Goal: Find specific page/section

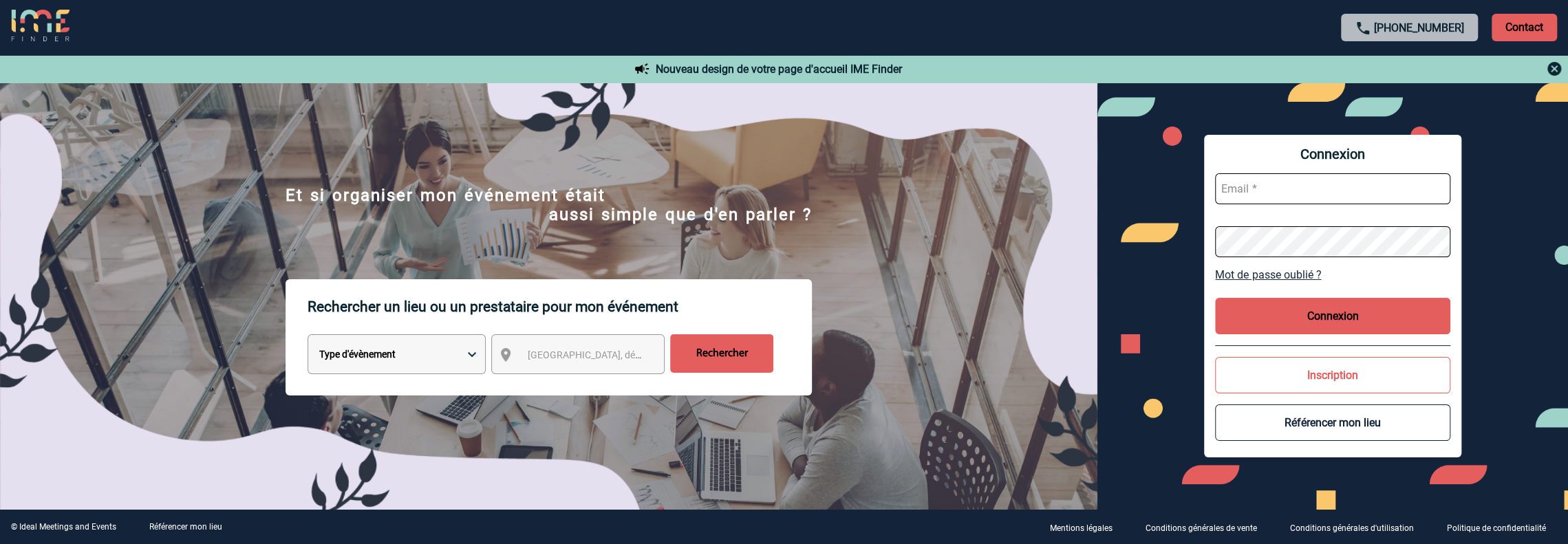
type input "robin.atlan@cegelec.com"
click at [1272, 315] on button "Connexion" at bounding box center [1333, 316] width 235 height 36
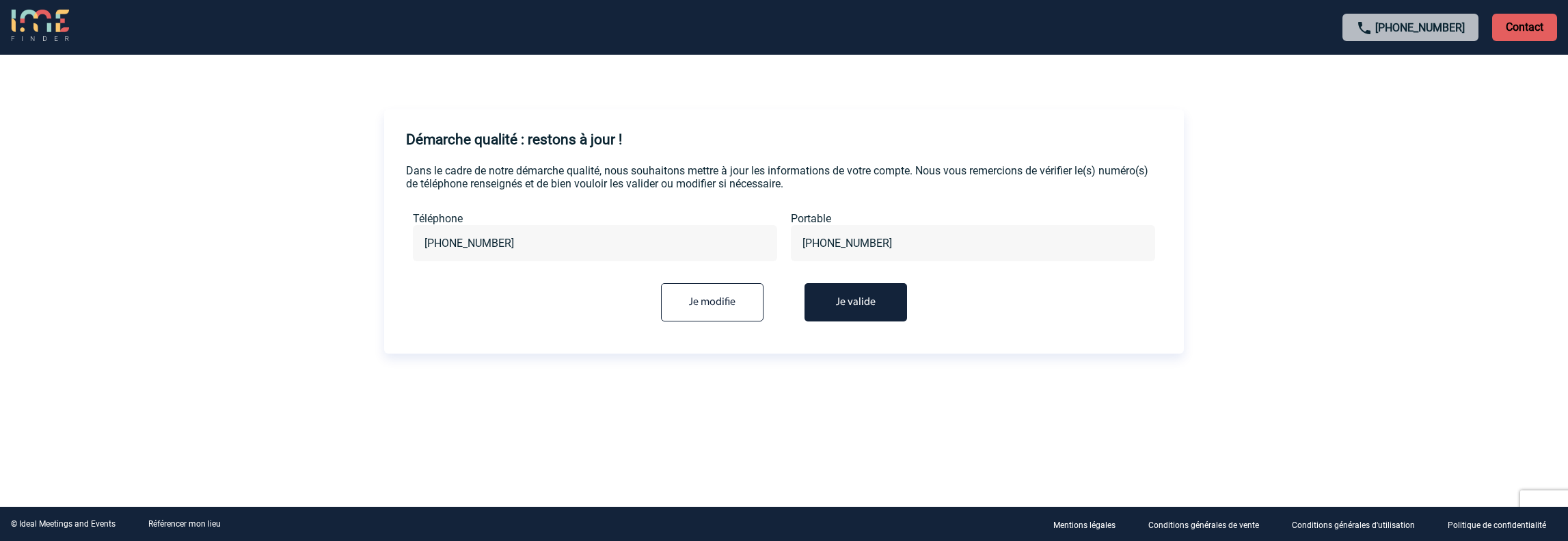
click at [842, 296] on button "Je valide" at bounding box center [856, 302] width 102 height 38
click at [848, 312] on button "Je valide" at bounding box center [856, 302] width 102 height 38
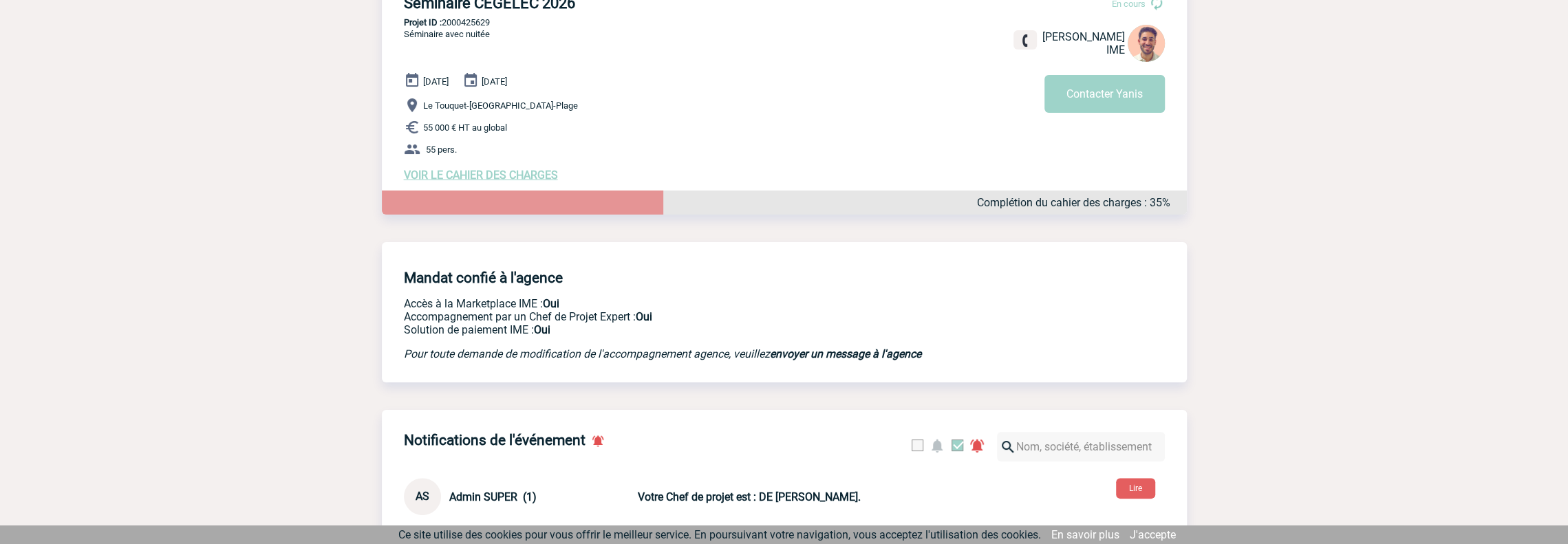
scroll to position [138, 0]
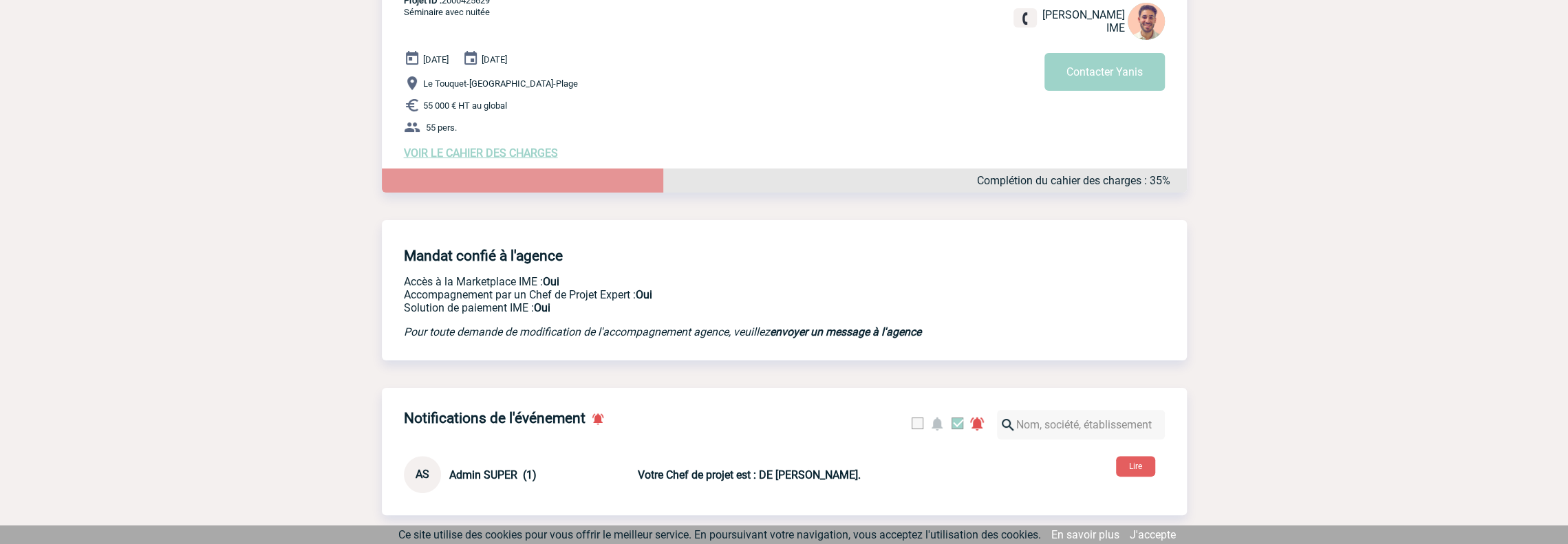
click at [464, 160] on span "VOIR LE CAHIER DES CHARGES" at bounding box center [481, 153] width 154 height 13
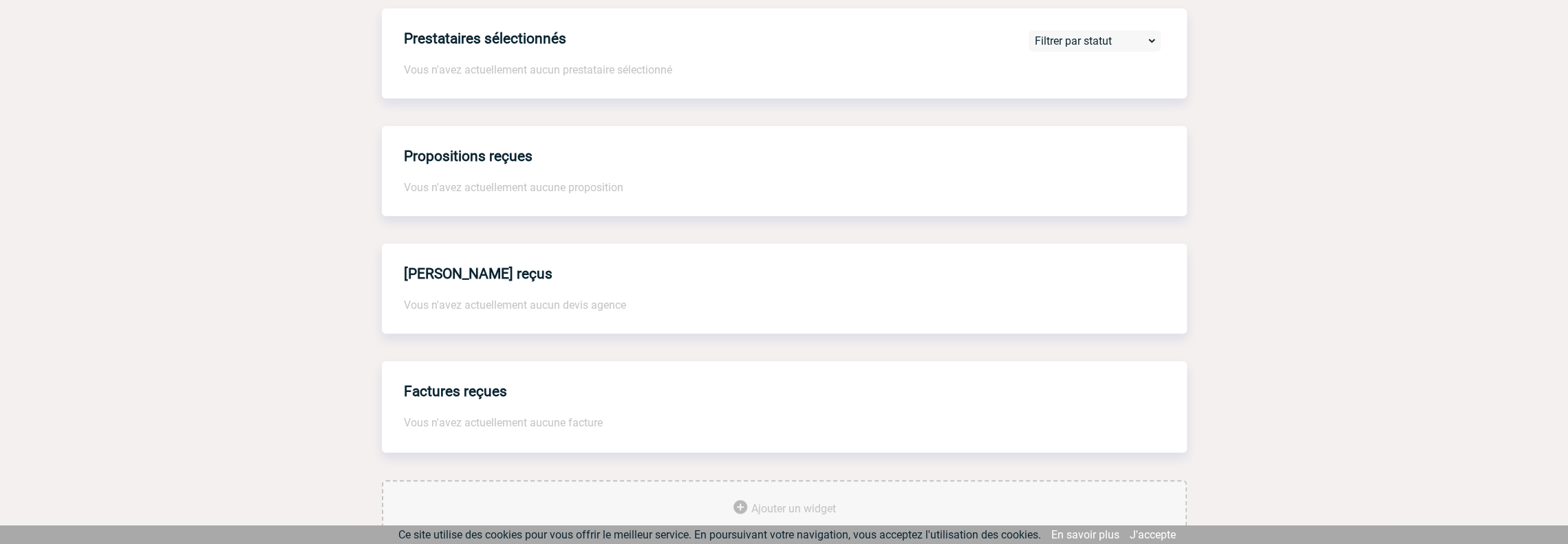
scroll to position [953, 0]
